Goal: Use online tool/utility: Utilize a website feature to perform a specific function

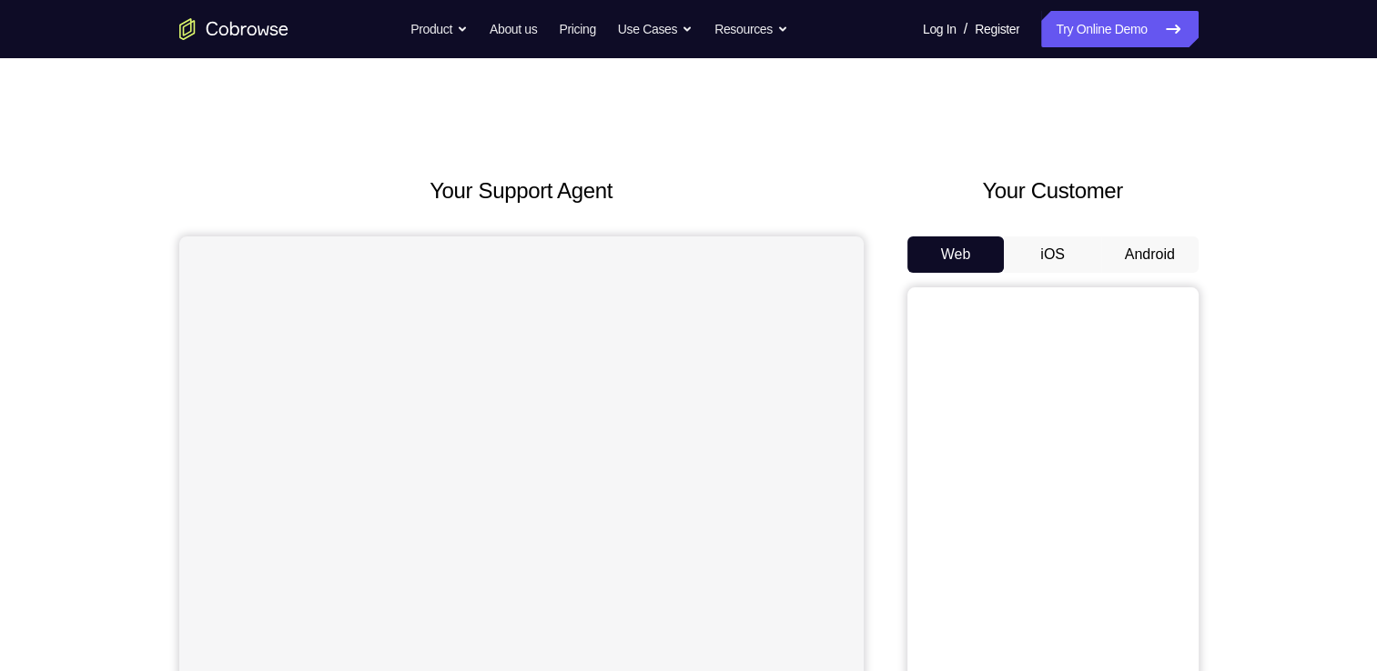
click at [1120, 247] on button "Android" at bounding box center [1149, 255] width 97 height 36
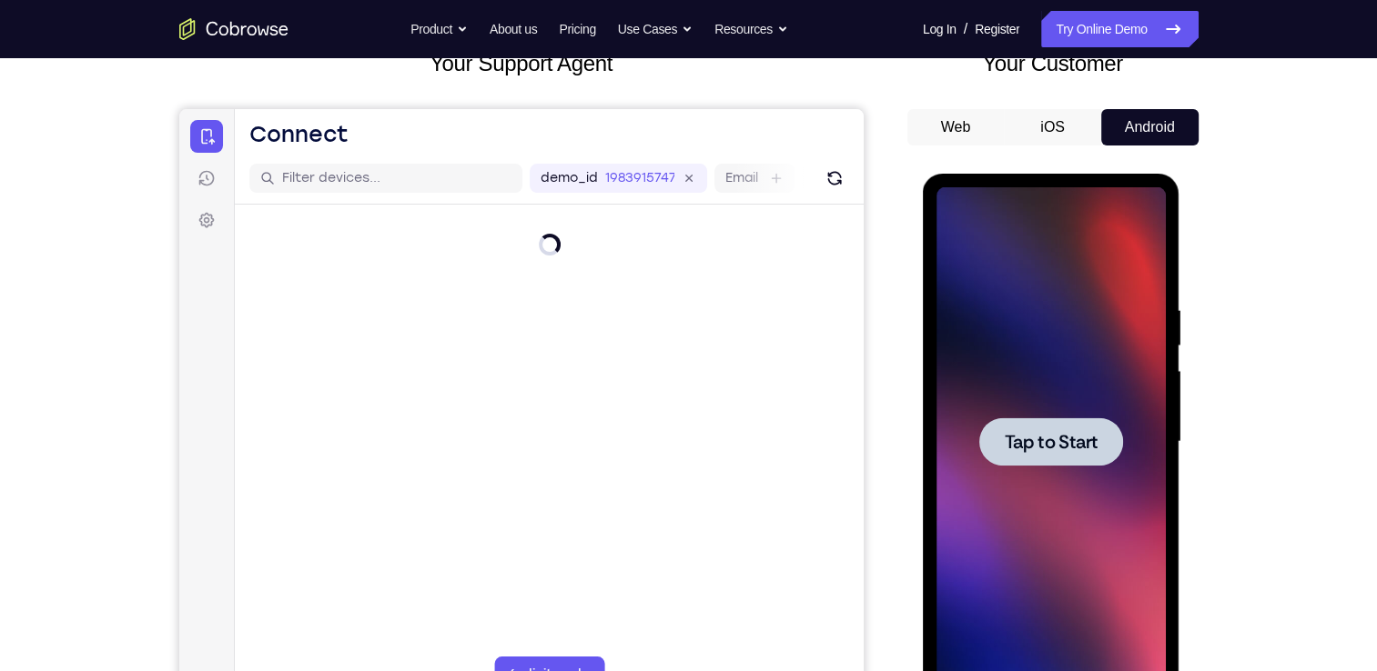
click at [1019, 439] on span "Tap to Start" at bounding box center [1051, 442] width 93 height 18
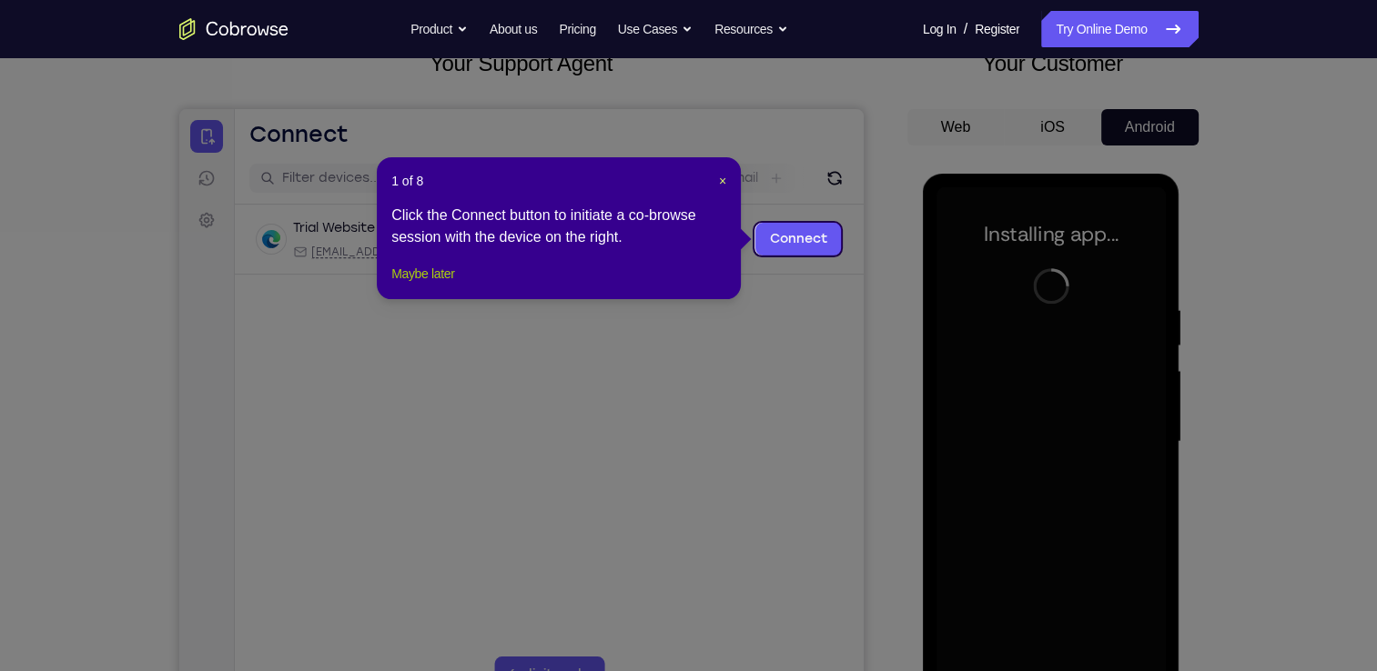
click at [422, 285] on button "Maybe later" at bounding box center [422, 274] width 63 height 22
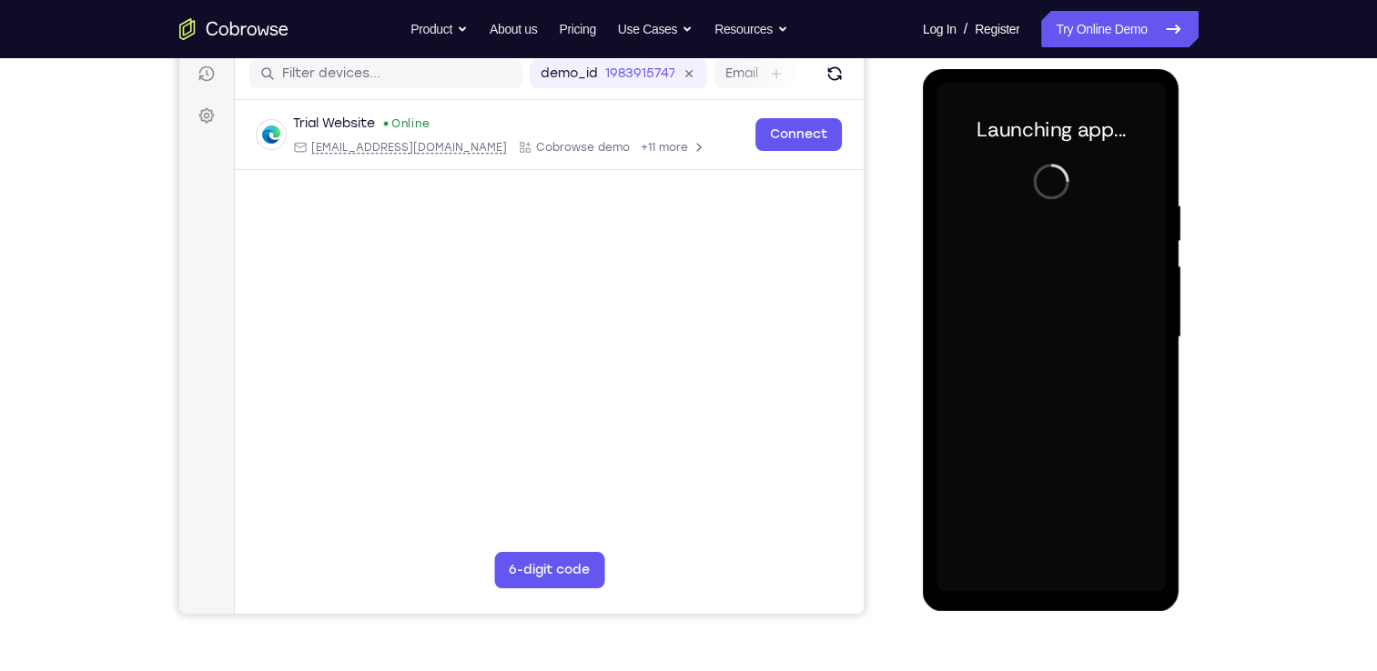
scroll to position [233, 0]
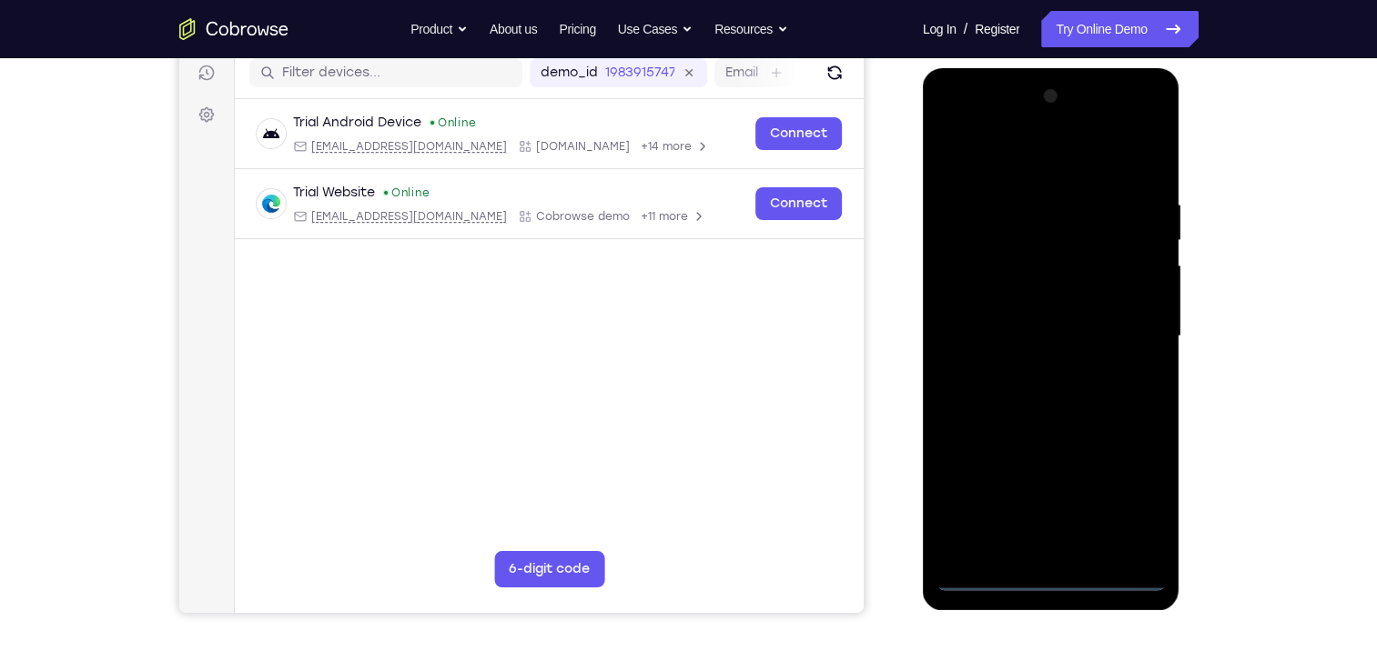
click at [1045, 573] on div at bounding box center [1050, 337] width 229 height 510
click at [1127, 495] on div at bounding box center [1050, 337] width 229 height 510
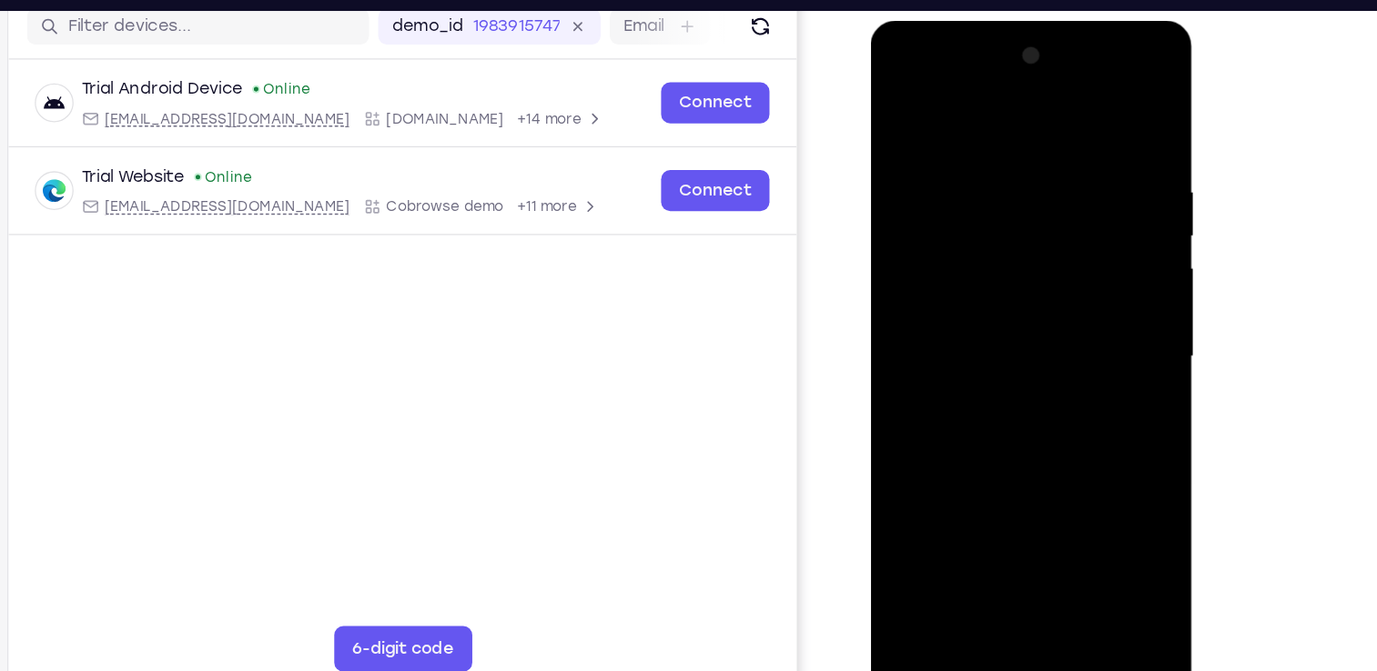
scroll to position [235, 0]
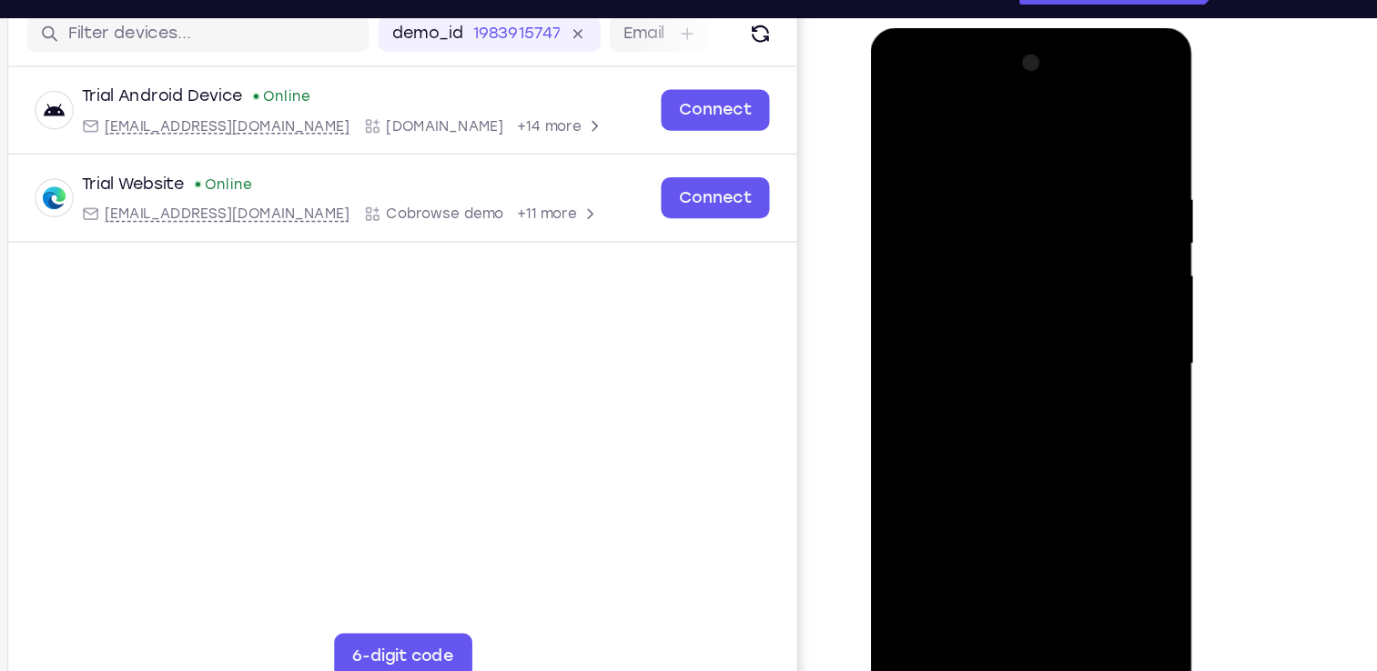
click at [933, 87] on div at bounding box center [998, 297] width 229 height 510
click at [1075, 299] on div at bounding box center [998, 297] width 229 height 510
click at [976, 331] on div at bounding box center [998, 297] width 229 height 510
click at [969, 268] on div at bounding box center [998, 297] width 229 height 510
click at [944, 264] on div at bounding box center [998, 297] width 229 height 510
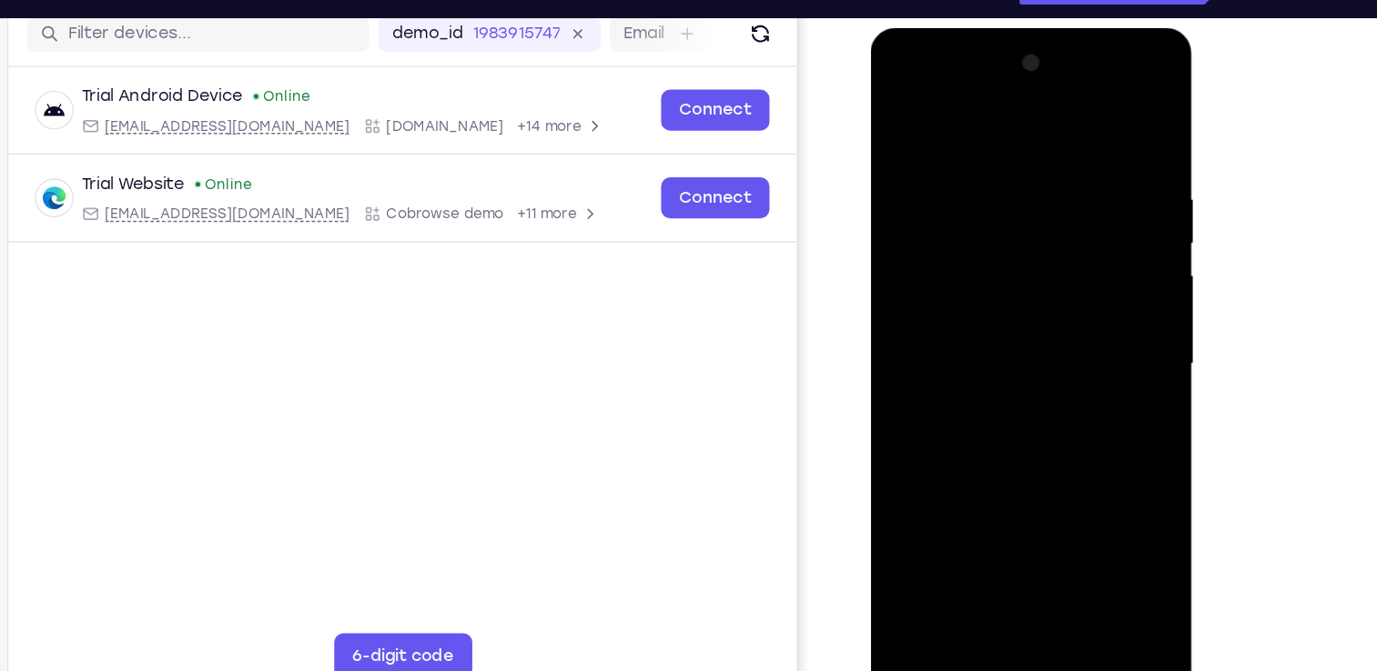
click at [1088, 262] on div at bounding box center [998, 297] width 229 height 510
click at [991, 291] on div at bounding box center [998, 297] width 229 height 510
click at [995, 355] on div at bounding box center [998, 297] width 229 height 510
click at [987, 352] on div at bounding box center [998, 297] width 229 height 510
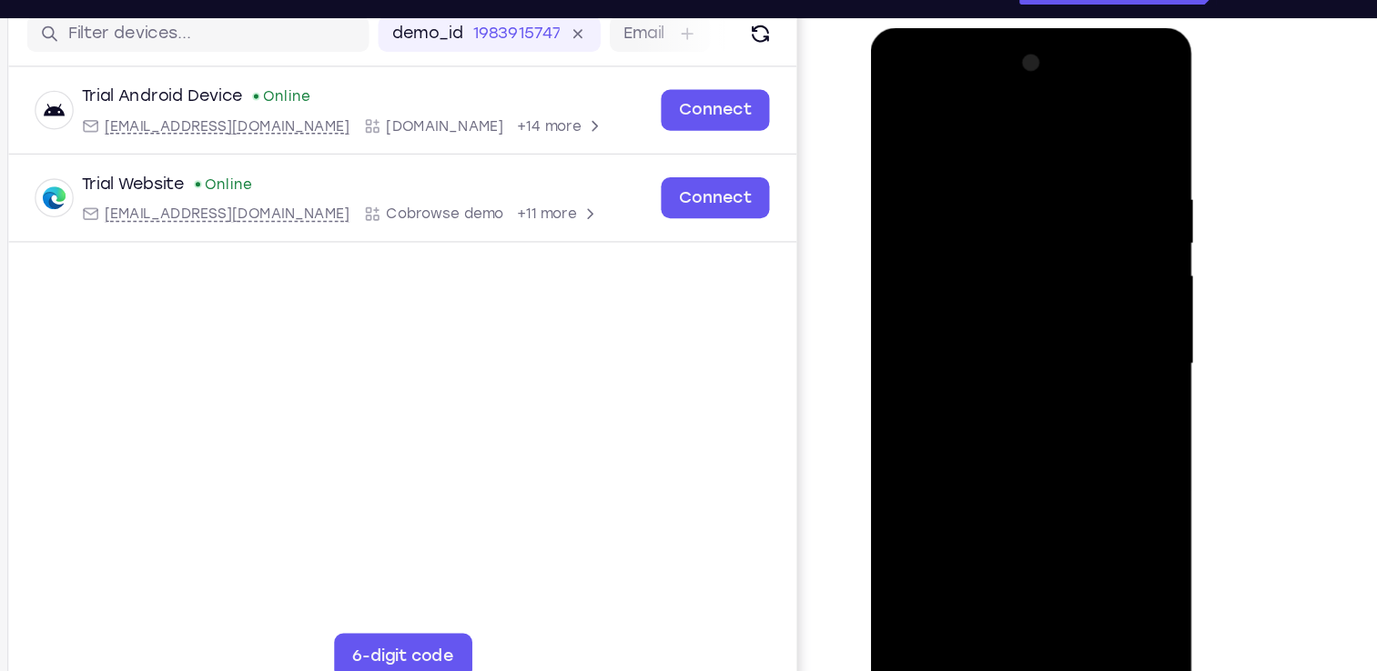
click at [996, 384] on div at bounding box center [998, 297] width 229 height 510
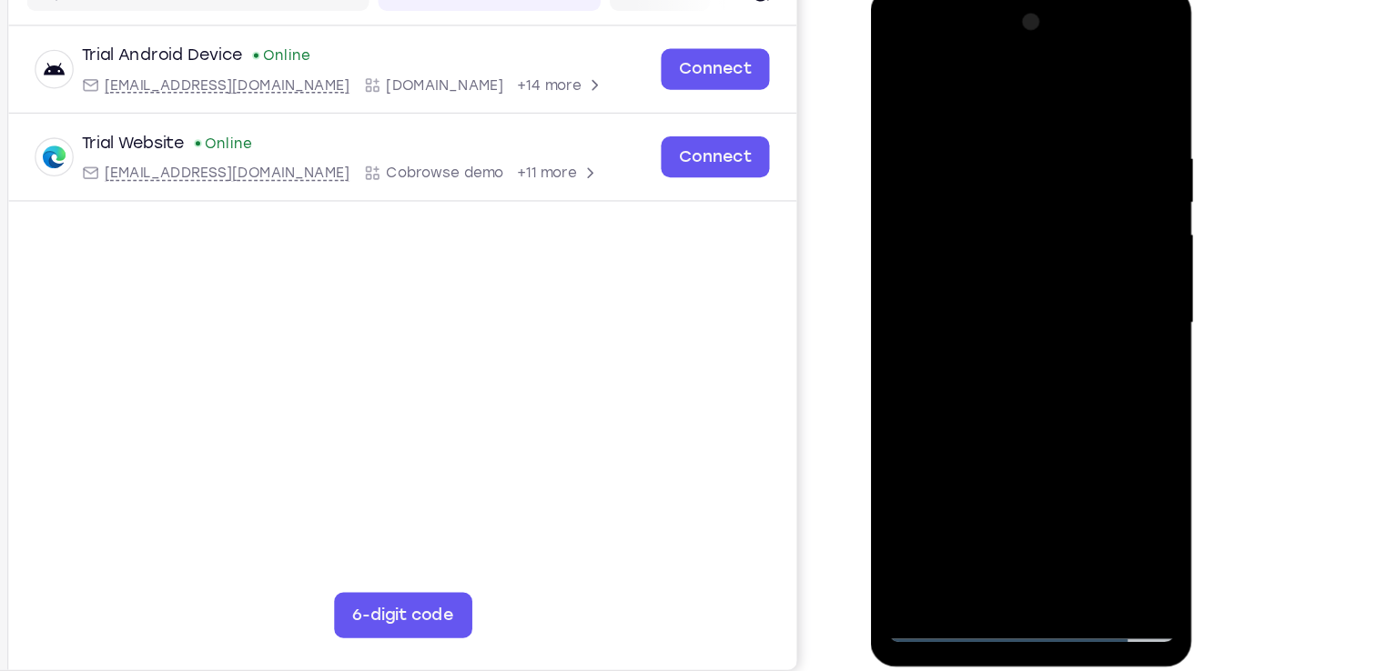
click at [984, 167] on div at bounding box center [998, 257] width 229 height 510
click at [971, 208] on div at bounding box center [998, 257] width 229 height 510
click at [974, 356] on div at bounding box center [998, 257] width 229 height 510
click at [986, 265] on div at bounding box center [998, 257] width 229 height 510
click at [984, 234] on div at bounding box center [998, 257] width 229 height 510
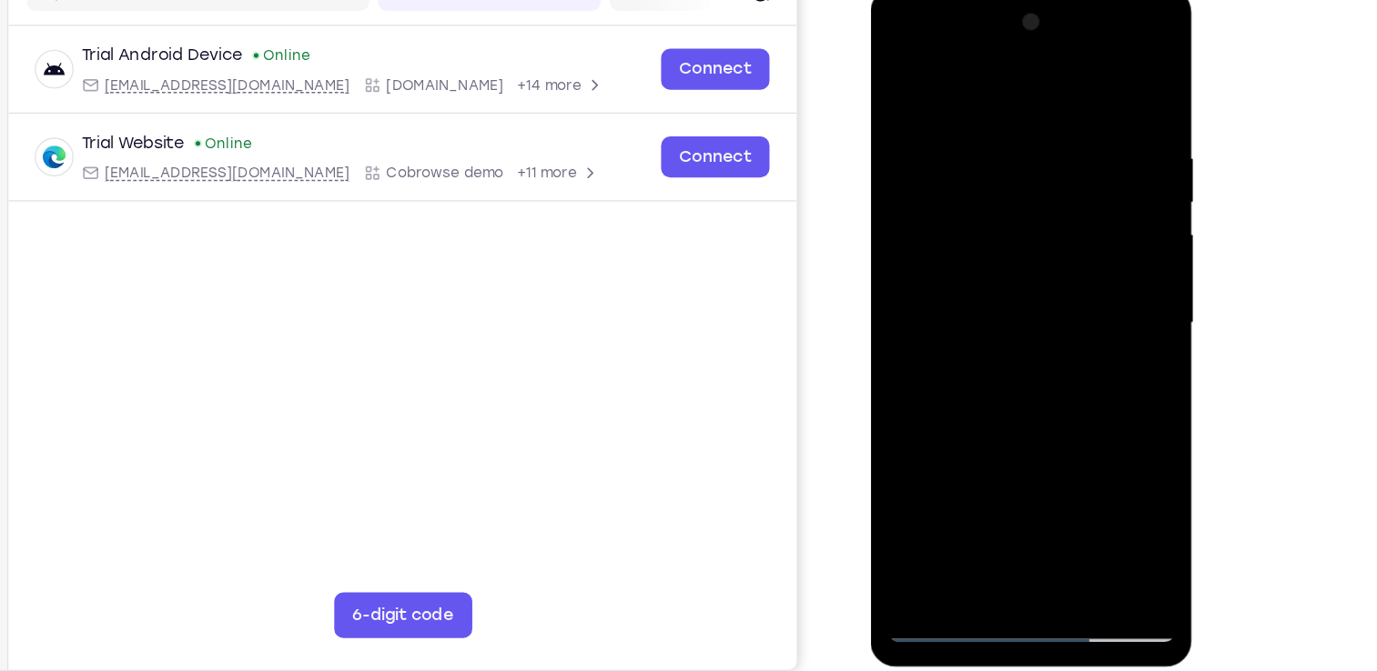
click at [963, 467] on div at bounding box center [998, 257] width 229 height 510
click at [974, 229] on div at bounding box center [998, 257] width 229 height 510
click at [1008, 313] on div at bounding box center [998, 257] width 229 height 510
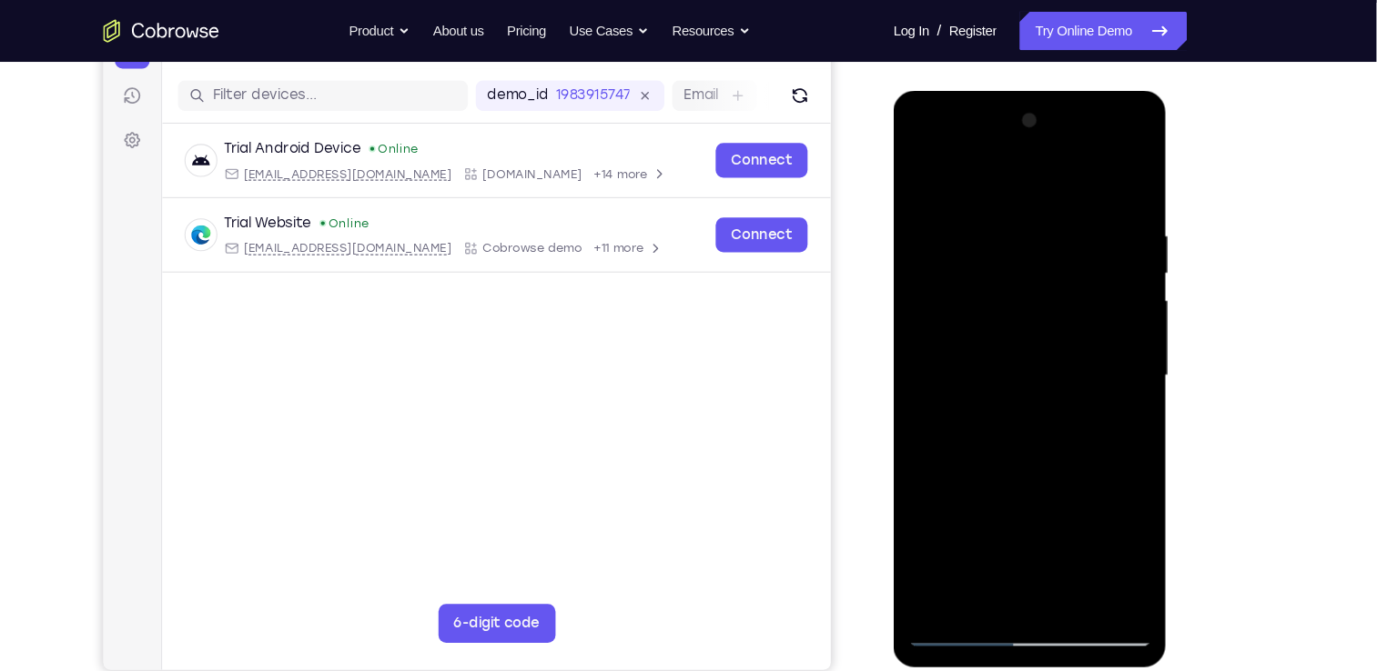
scroll to position [207, 0]
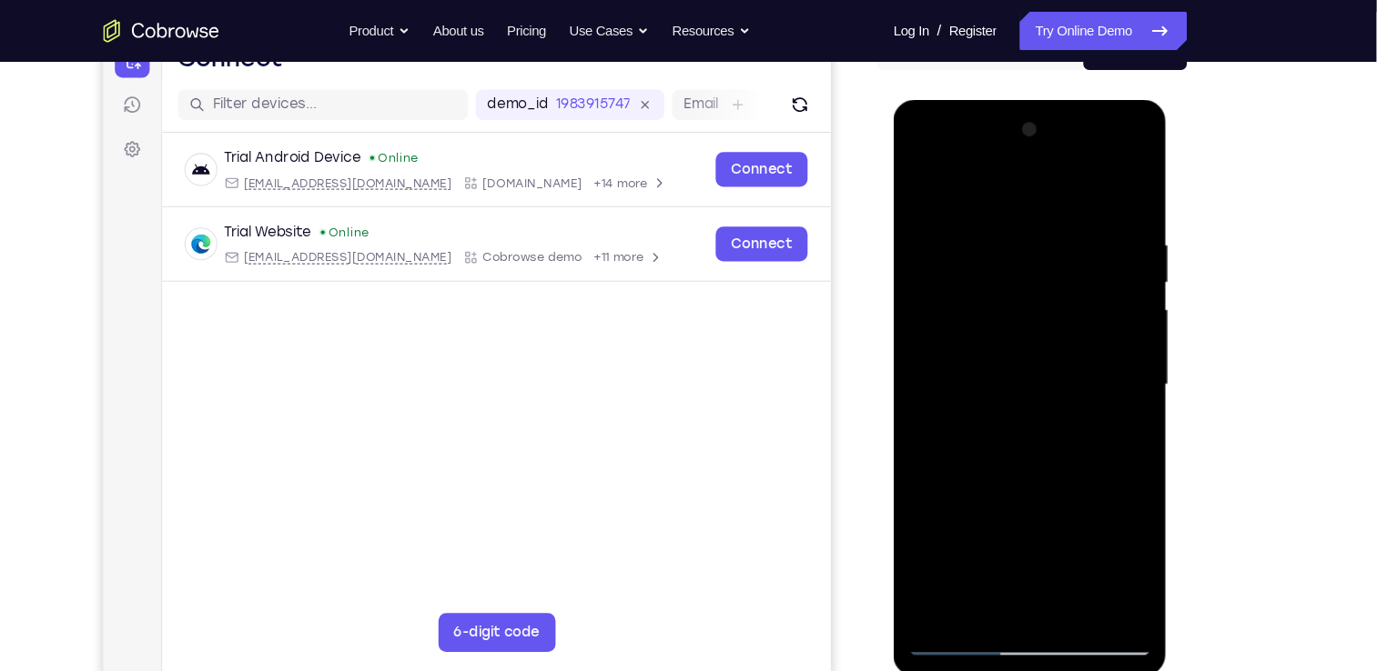
click at [995, 352] on div at bounding box center [1020, 368] width 229 height 510
